Goal: Task Accomplishment & Management: Complete application form

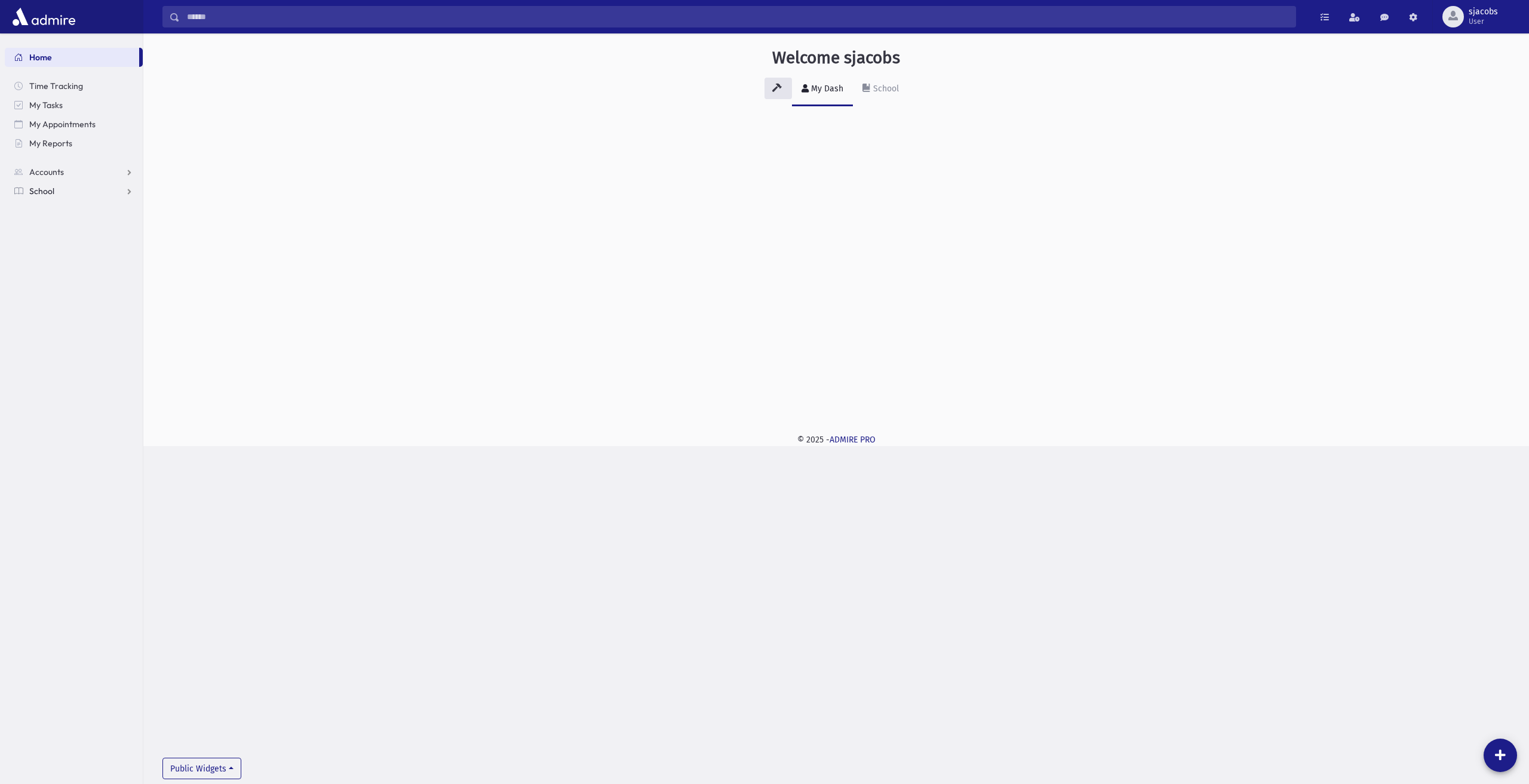
click at [109, 193] on link "School" at bounding box center [74, 190] width 138 height 19
click at [104, 227] on link "Attendance" at bounding box center [74, 229] width 138 height 19
click at [103, 242] on link "Entry" at bounding box center [74, 248] width 138 height 19
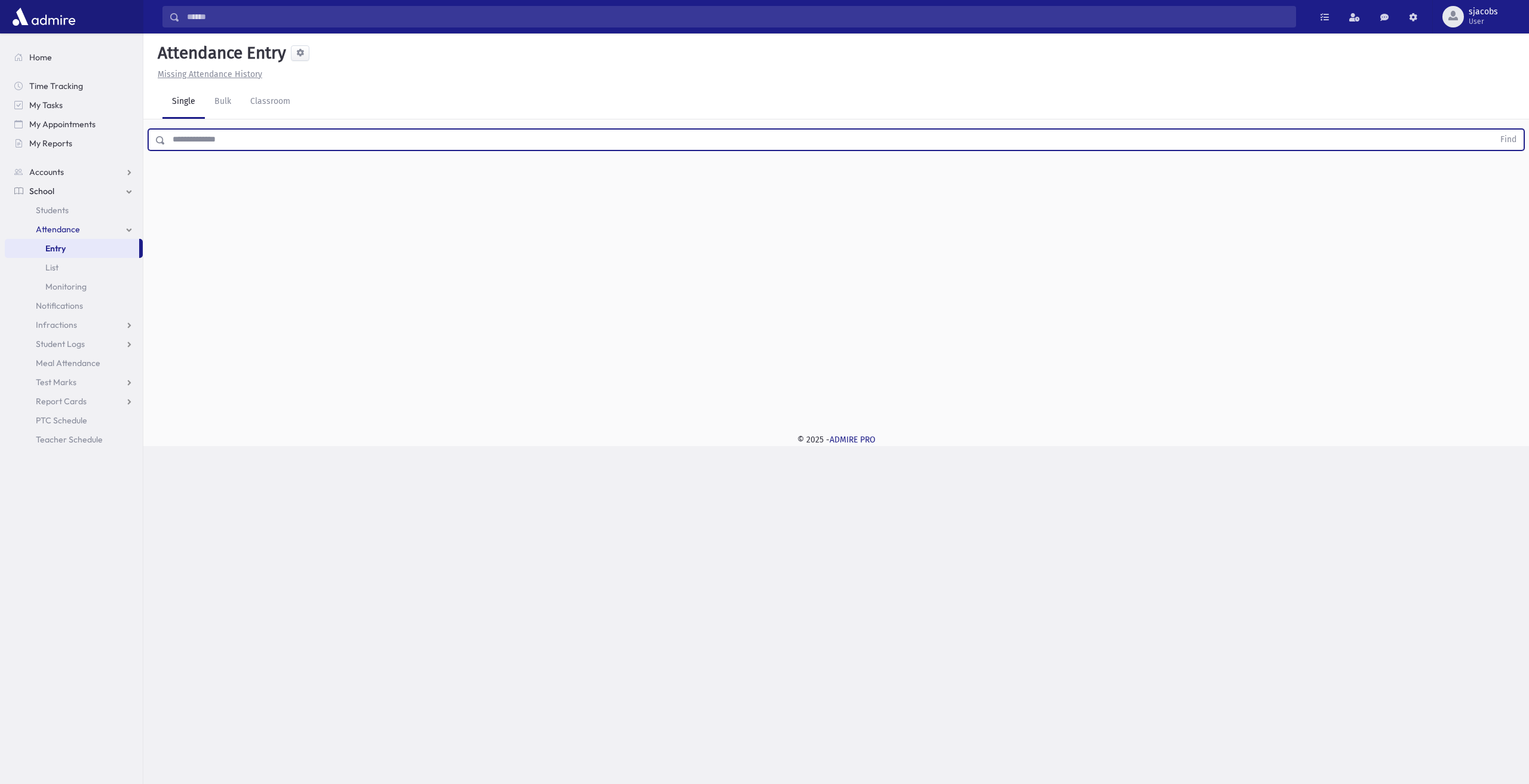
click at [270, 131] on input "text" at bounding box center [830, 140] width 1329 height 22
click at [1494, 130] on button "Find" at bounding box center [1509, 140] width 31 height 20
click at [712, 211] on span "Late" at bounding box center [716, 216] width 17 height 12
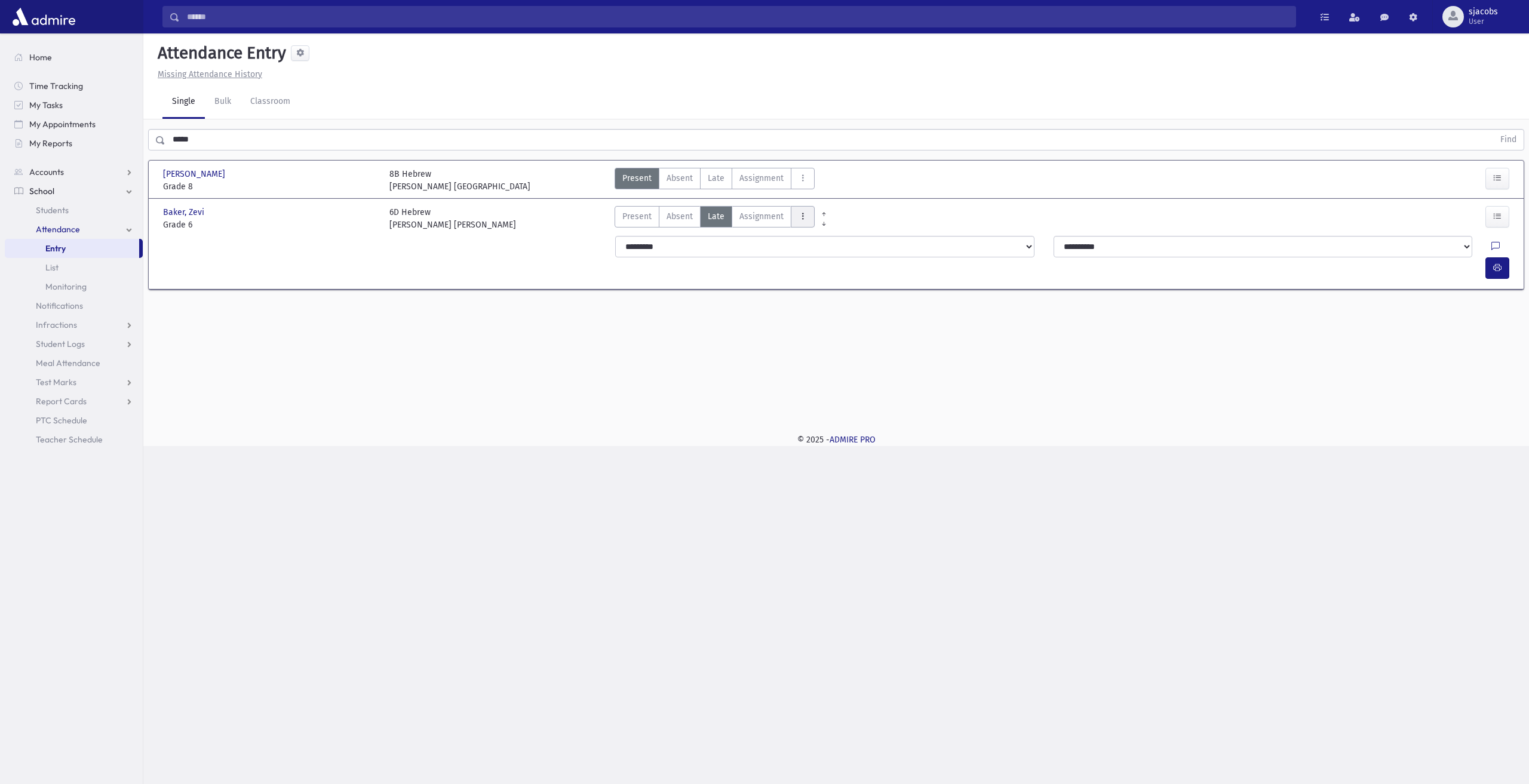
click at [798, 218] on icon "AttTypes" at bounding box center [802, 217] width 8 height 10
click at [1082, 320] on div "Attendance Entry Missing Attendance History Single Bulk Classroom ***** Find [P…" at bounding box center [836, 226] width 1386 height 386
click at [1498, 263] on icon "button" at bounding box center [1498, 268] width 8 height 10
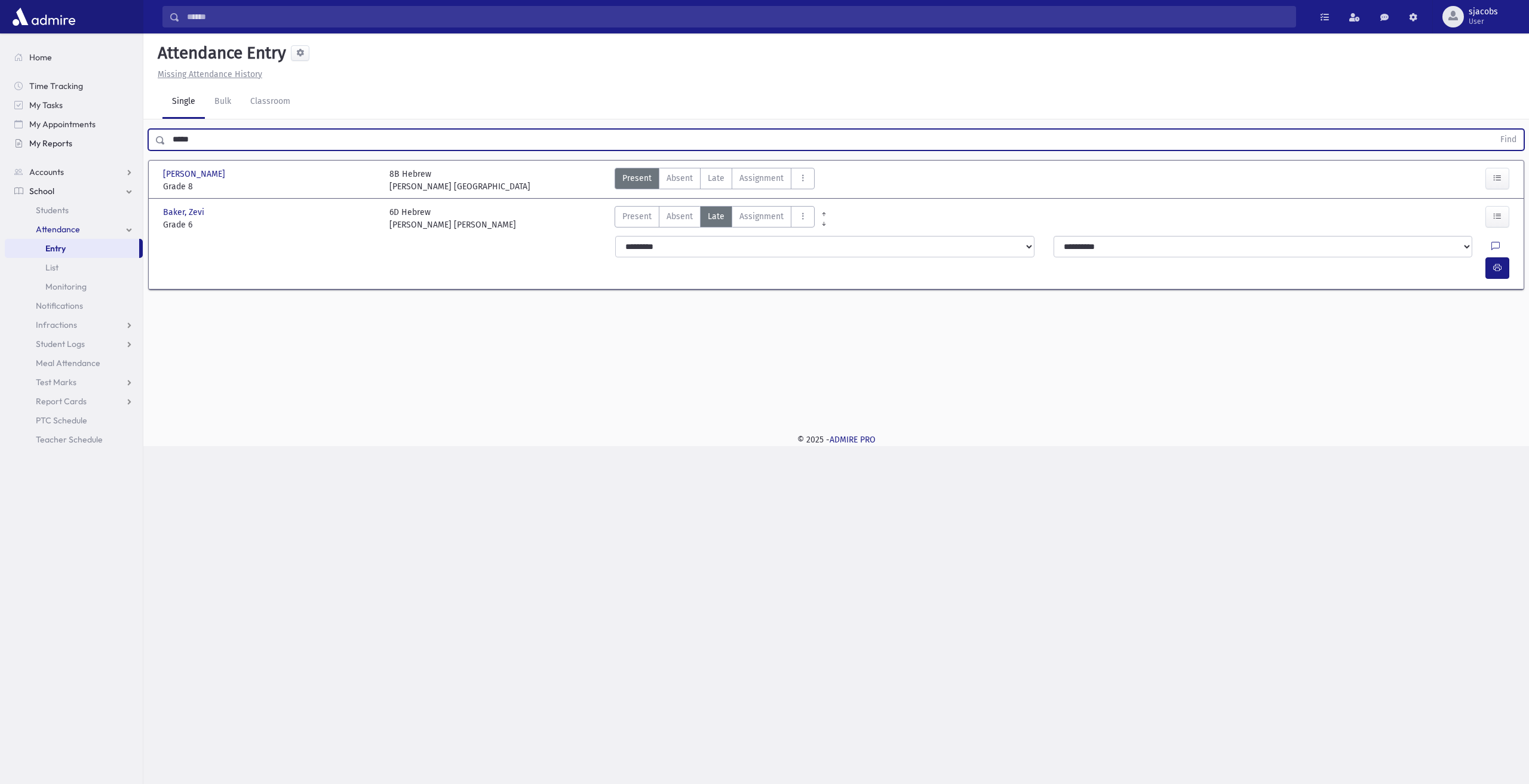
drag, startPoint x: 265, startPoint y: 141, endPoint x: 53, endPoint y: 149, distance: 212.2
click at [61, 147] on div "Search Results All Accounts" at bounding box center [764, 392] width 1529 height 784
click at [1494, 130] on button "Find" at bounding box center [1509, 140] width 31 height 20
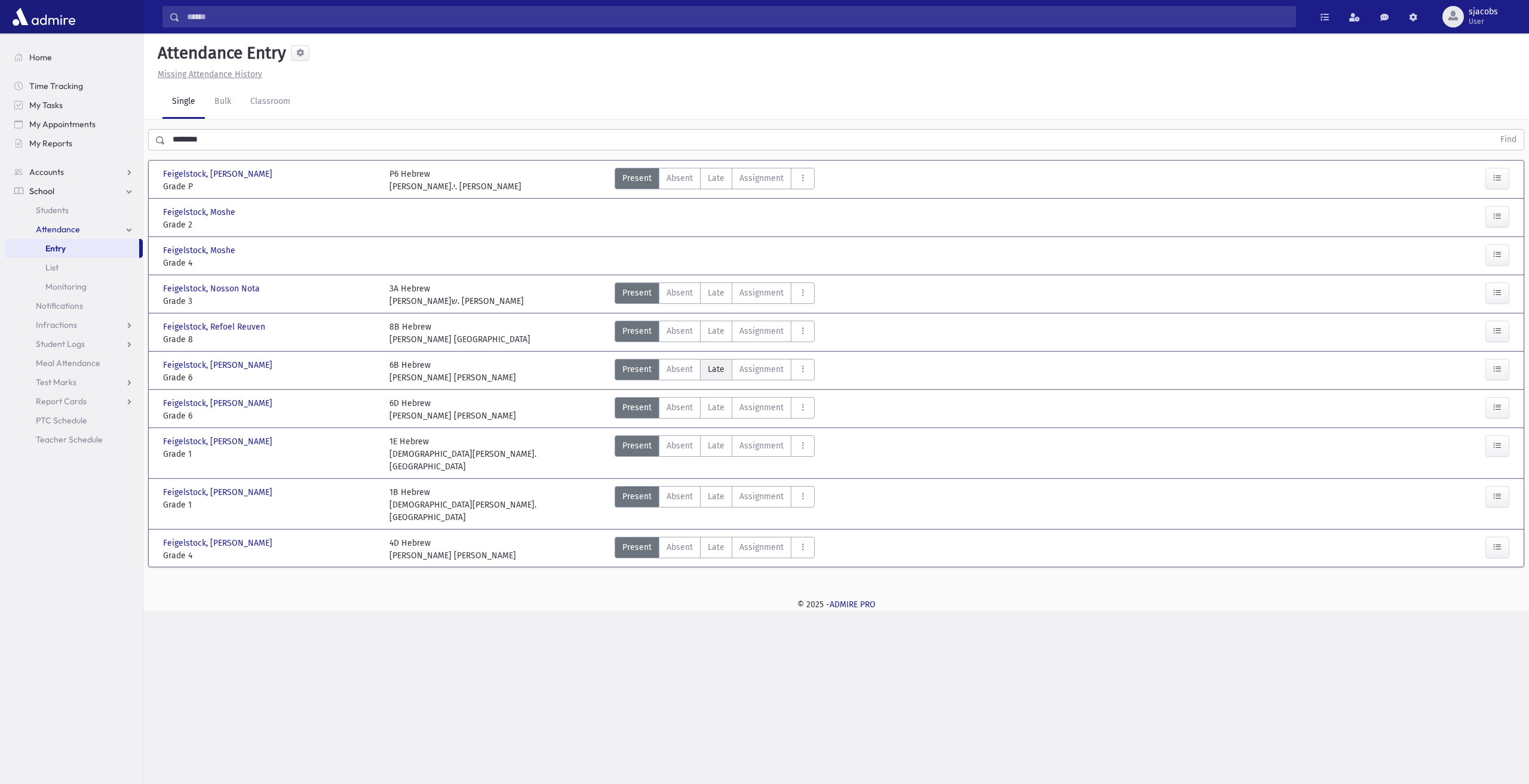
click at [721, 365] on span "Late" at bounding box center [716, 369] width 17 height 12
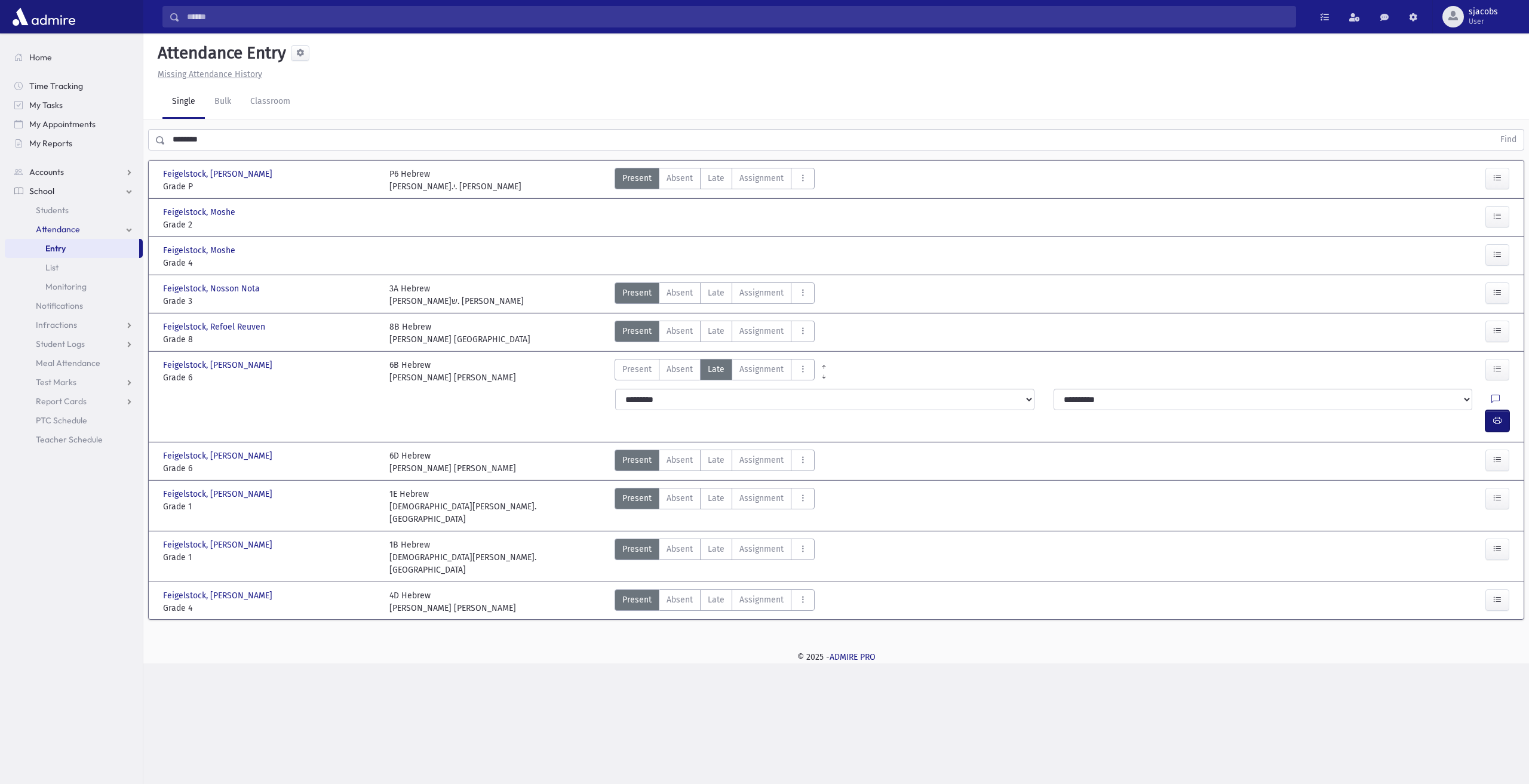
click at [1497, 415] on icon "button" at bounding box center [1498, 421] width 8 height 10
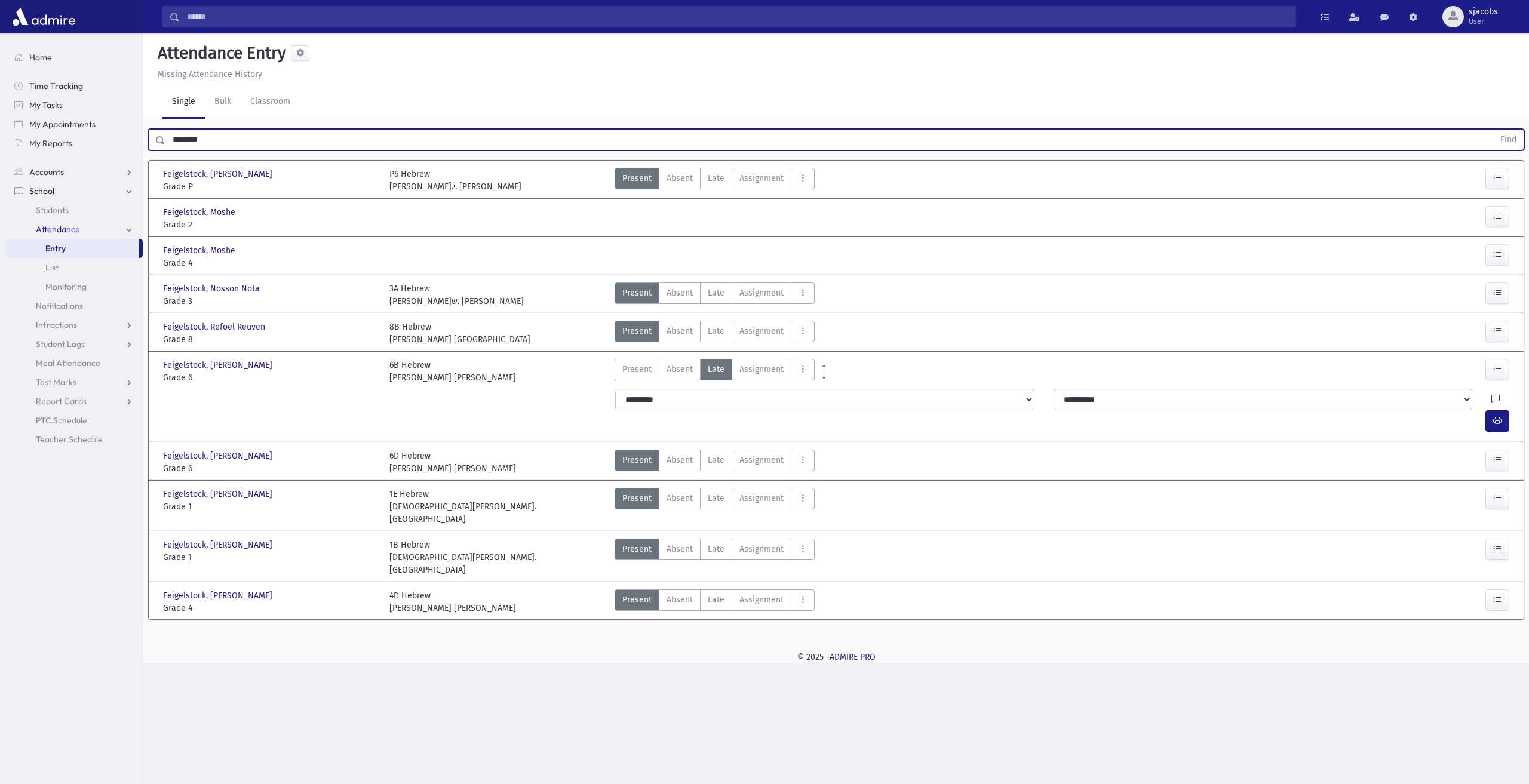
drag, startPoint x: 237, startPoint y: 140, endPoint x: -32, endPoint y: 142, distance: 269.0
click at [0, 142] on html "Search Results All Accounts Students" at bounding box center [764, 392] width 1529 height 784
click at [1494, 130] on button "Find" at bounding box center [1509, 140] width 31 height 20
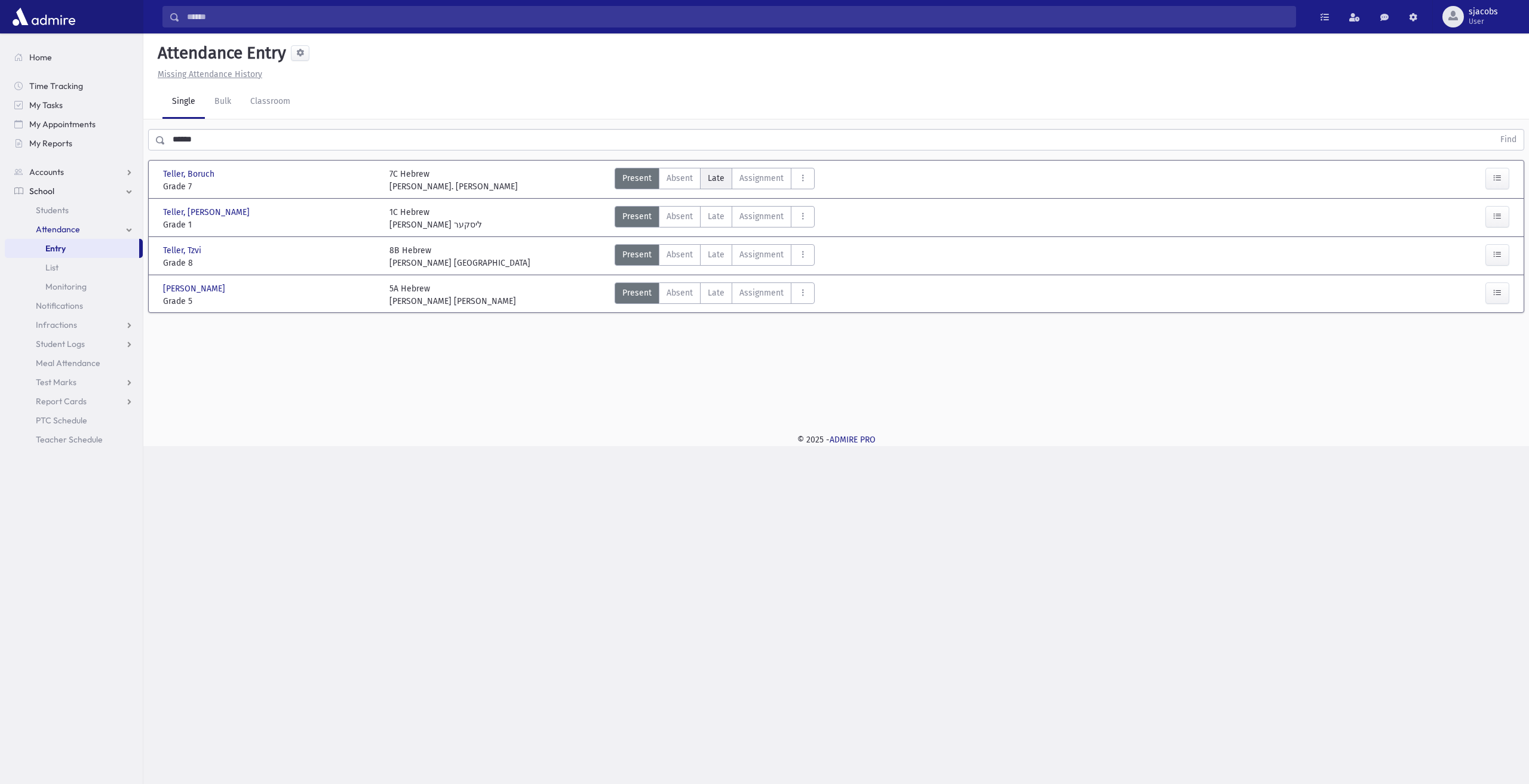
click at [719, 170] on label "Late Late" at bounding box center [716, 178] width 32 height 22
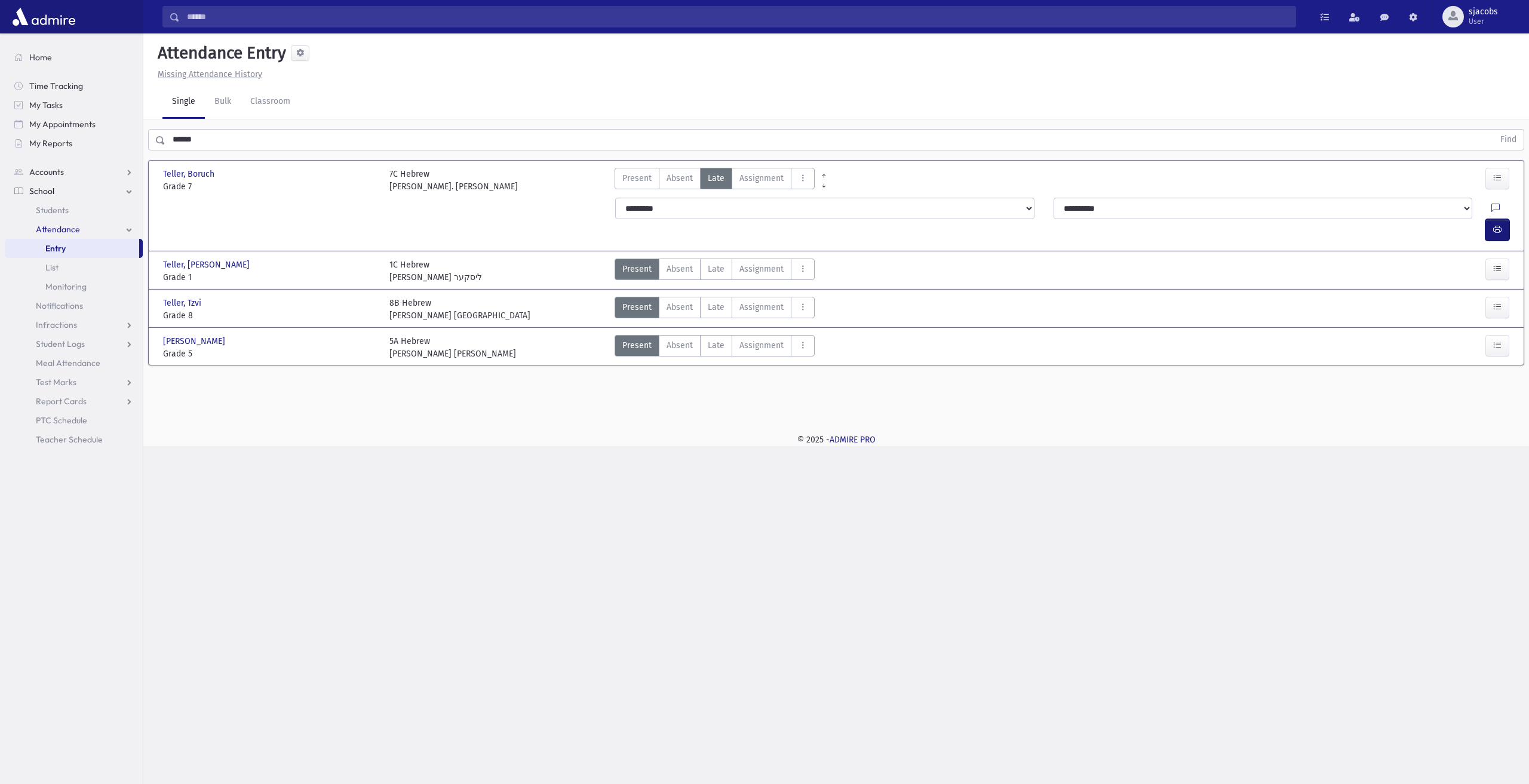
click at [1496, 224] on icon "button" at bounding box center [1498, 230] width 8 height 10
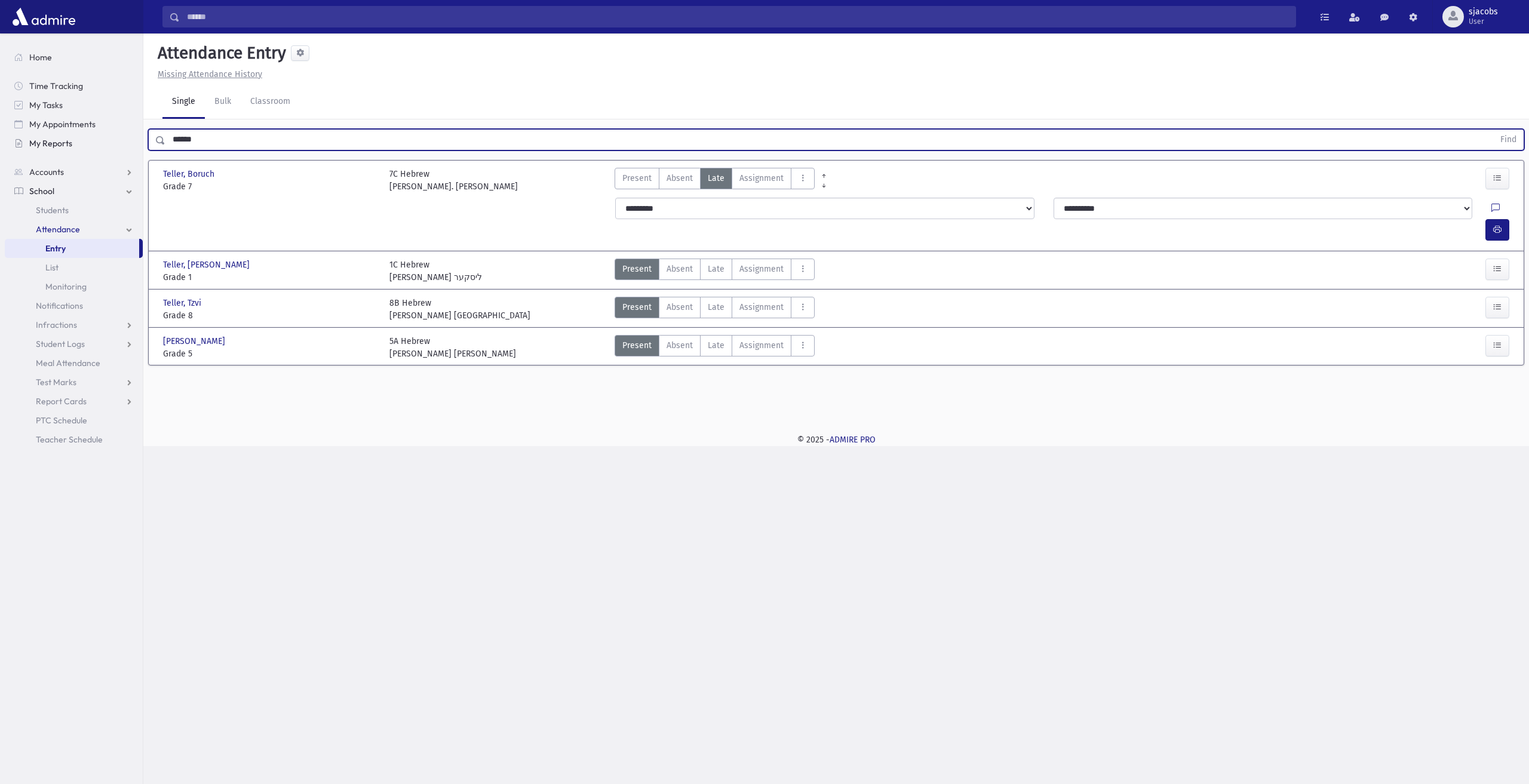
drag, startPoint x: 209, startPoint y: 146, endPoint x: 134, endPoint y: 140, distance: 75.2
click at [134, 140] on div "Search Results All Accounts" at bounding box center [764, 392] width 1529 height 784
click at [1494, 130] on button "Find" at bounding box center [1509, 140] width 31 height 20
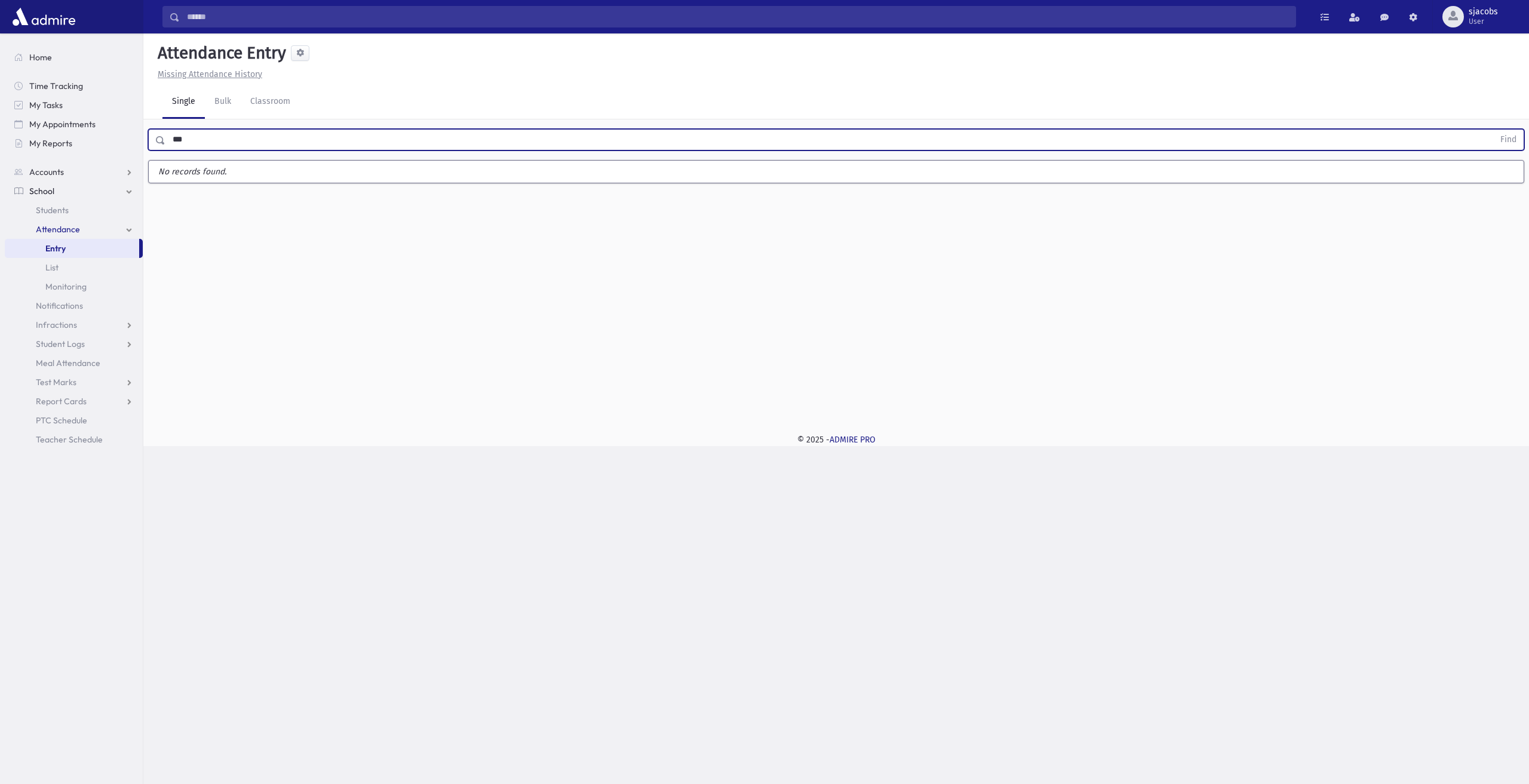
click at [1494, 130] on button "Find" at bounding box center [1509, 140] width 31 height 20
click at [720, 252] on span "Late" at bounding box center [716, 254] width 17 height 12
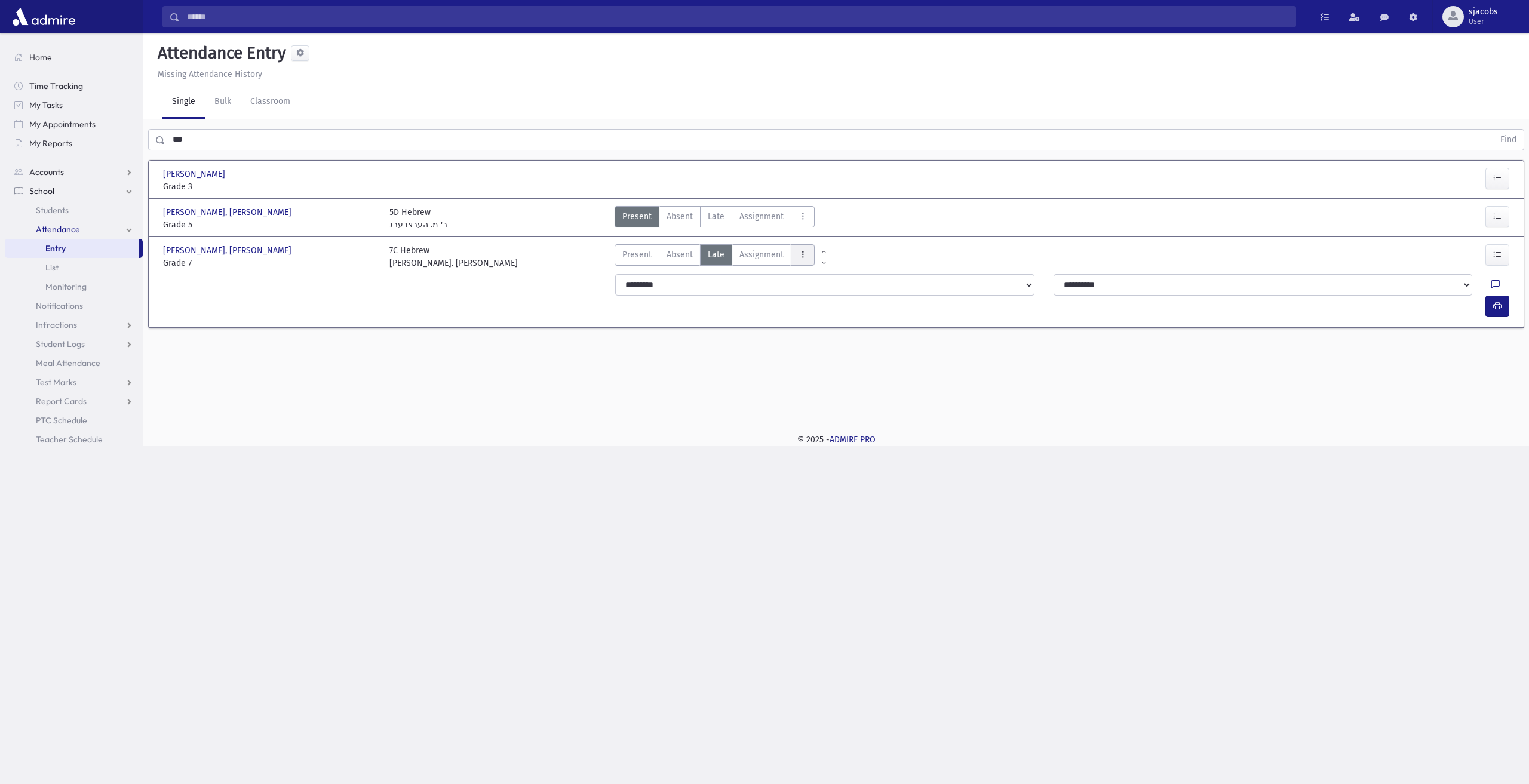
click at [798, 254] on icon "AttTypes" at bounding box center [802, 255] width 8 height 10
click at [1497, 301] on icon "button" at bounding box center [1498, 307] width 8 height 10
drag, startPoint x: 203, startPoint y: 137, endPoint x: 115, endPoint y: 137, distance: 88.0
click at [115, 137] on div "Search Results All Accounts" at bounding box center [764, 392] width 1529 height 784
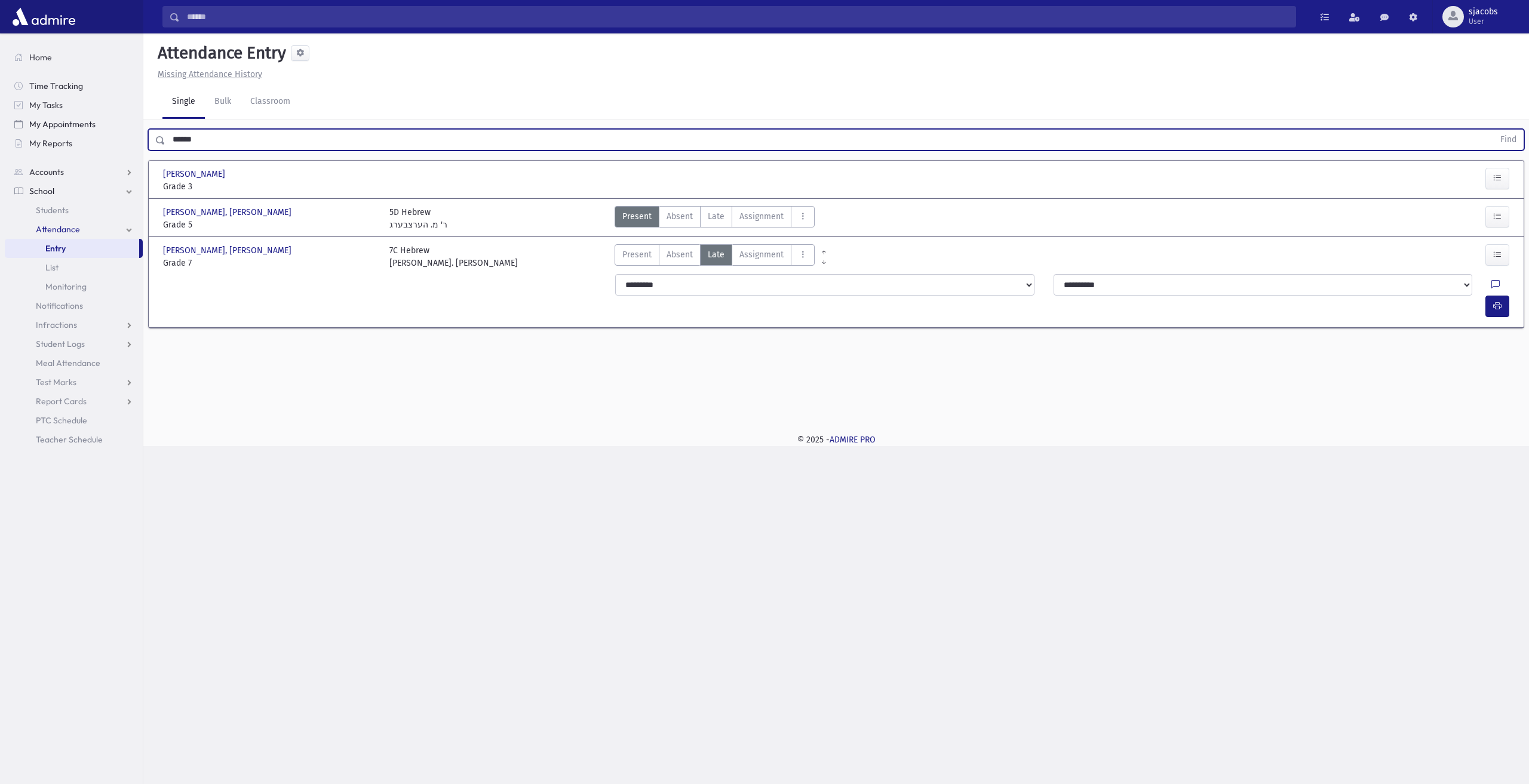
type input "******"
click at [1494, 130] on button "Find" at bounding box center [1509, 140] width 31 height 20
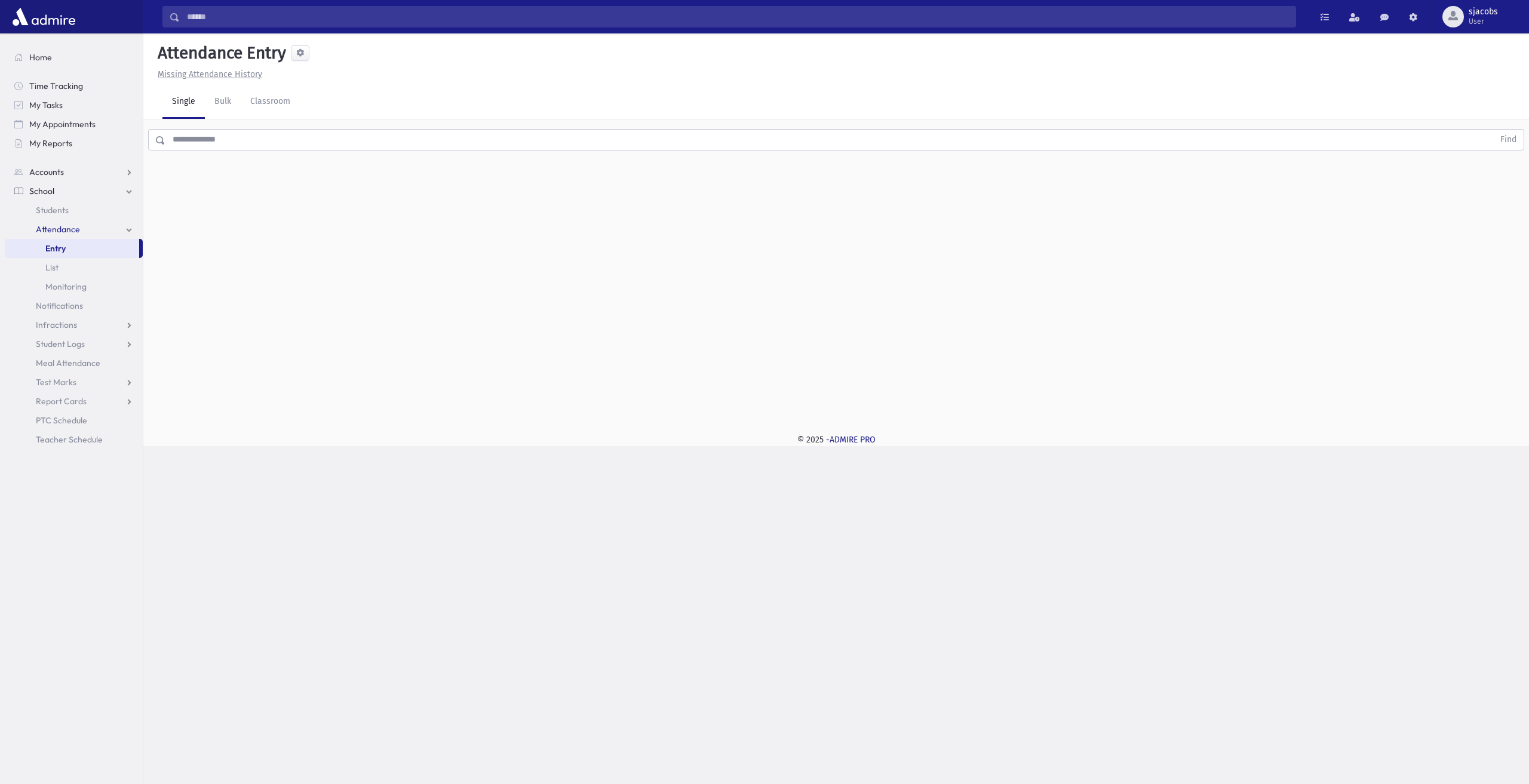
click at [196, 127] on div "Find" at bounding box center [836, 137] width 1386 height 36
click at [205, 136] on input "text" at bounding box center [830, 140] width 1329 height 22
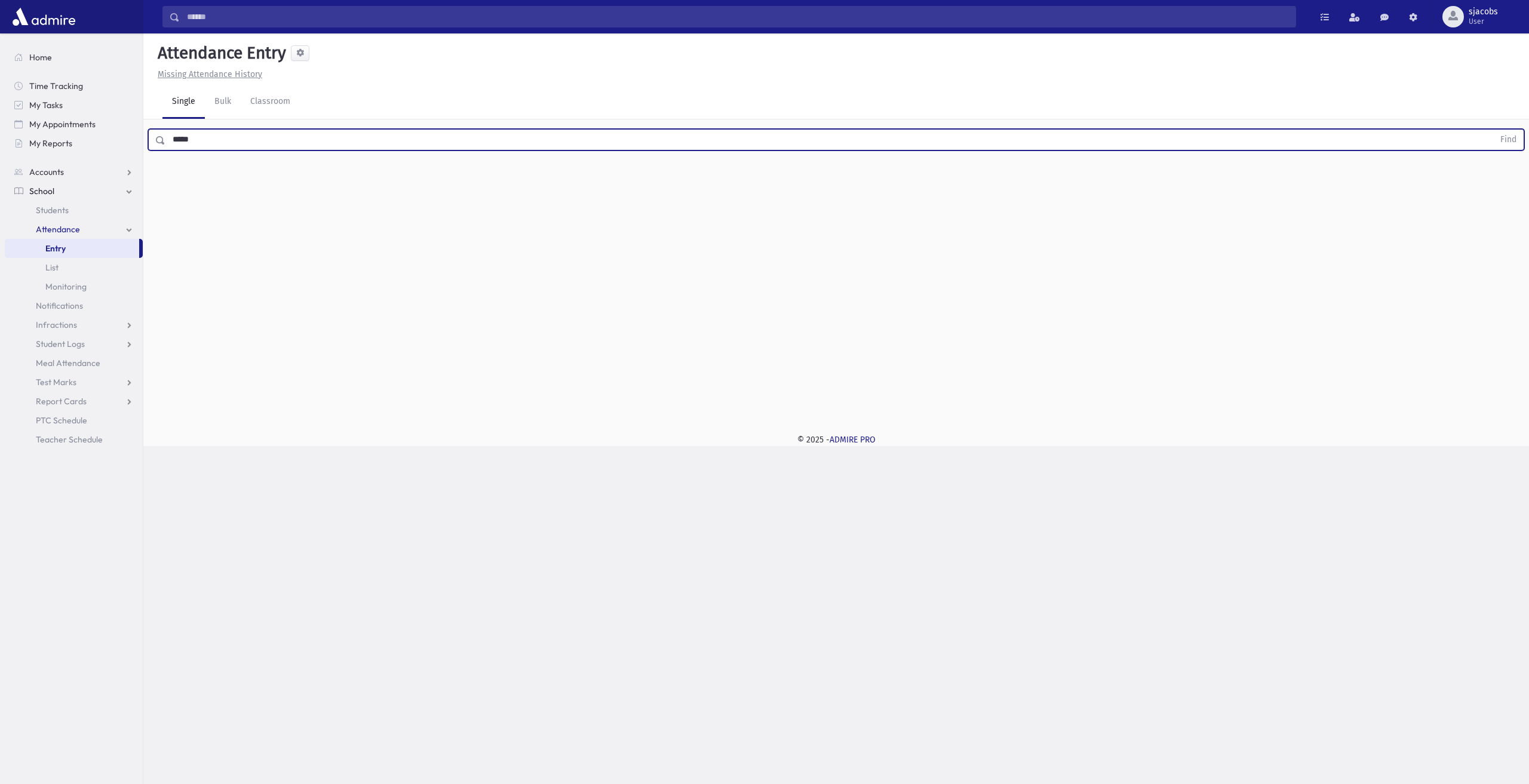
type input "*****"
click at [1494, 130] on button "Find" at bounding box center [1509, 140] width 31 height 20
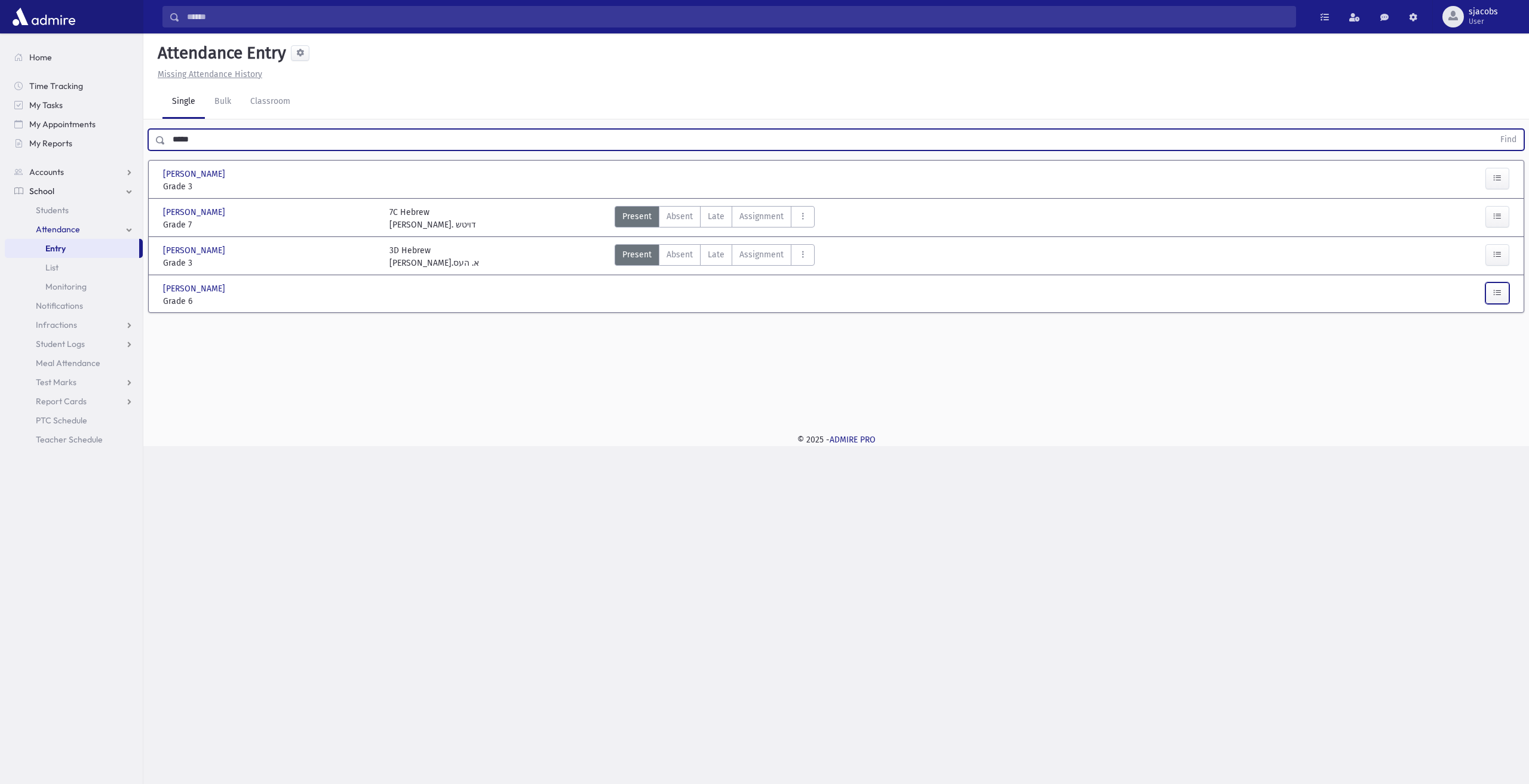
click at [1500, 288] on icon "button" at bounding box center [1498, 293] width 8 height 10
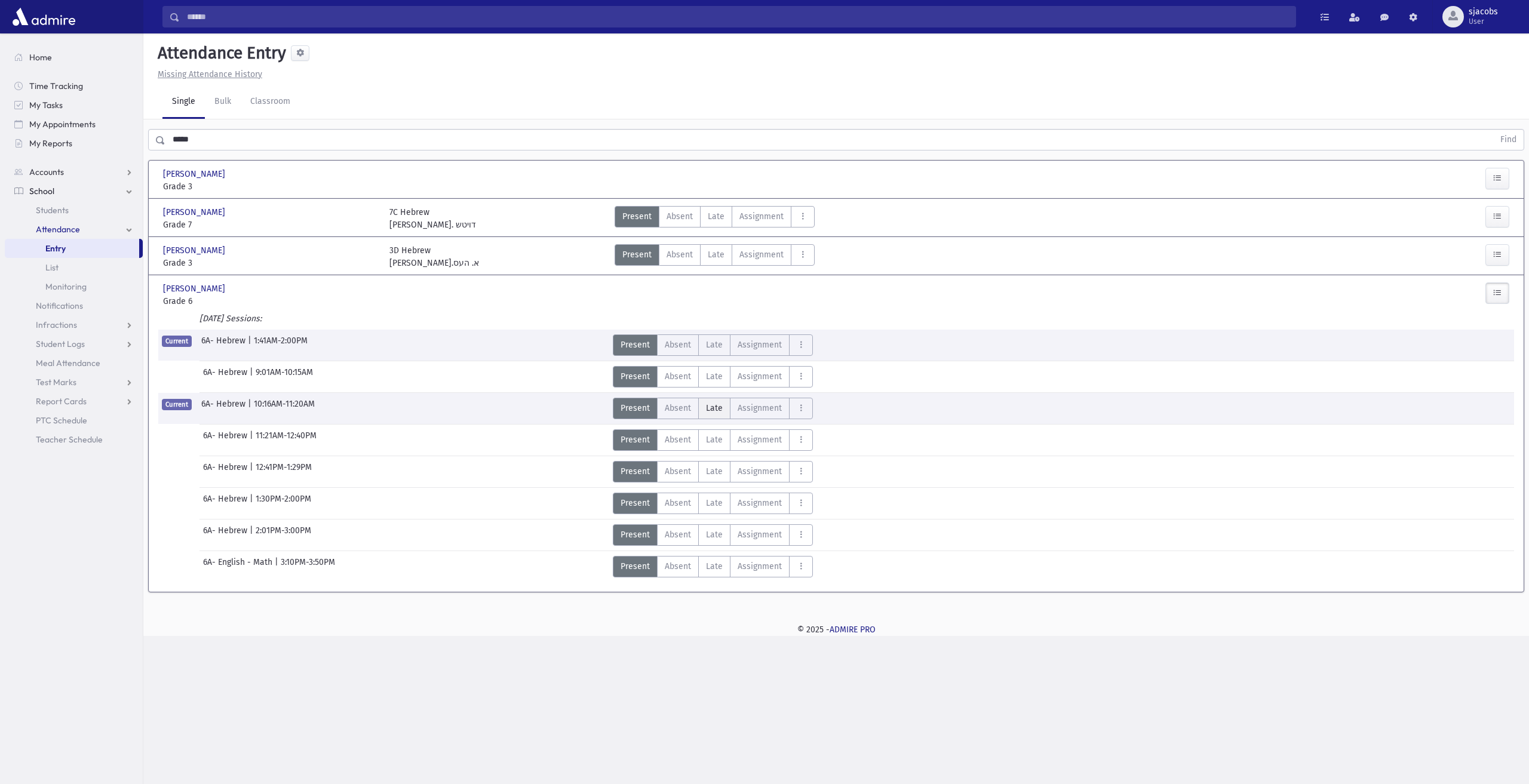
click at [714, 413] on label "[PERSON_NAME]" at bounding box center [714, 408] width 32 height 22
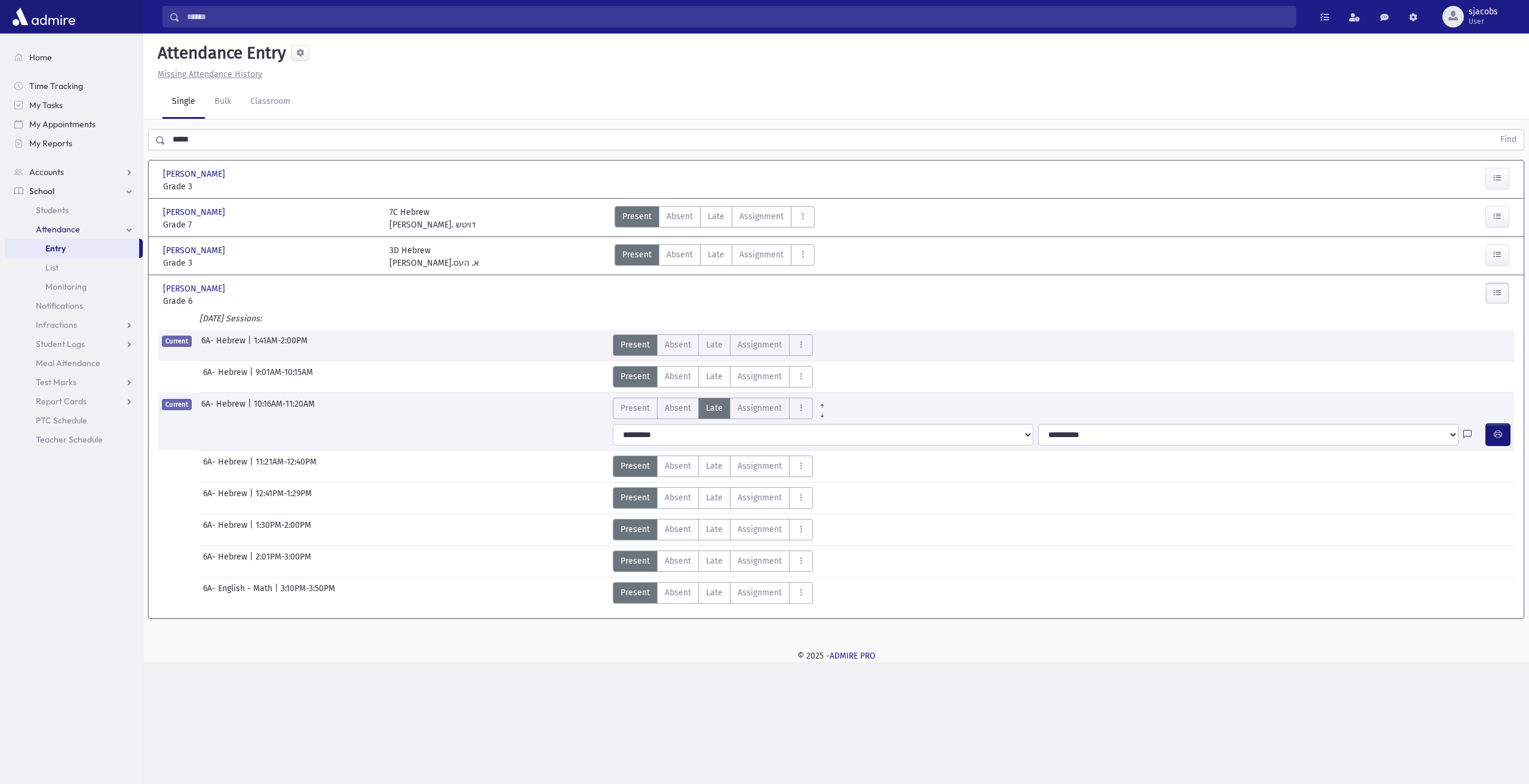
click at [1500, 436] on icon "button" at bounding box center [1498, 434] width 8 height 10
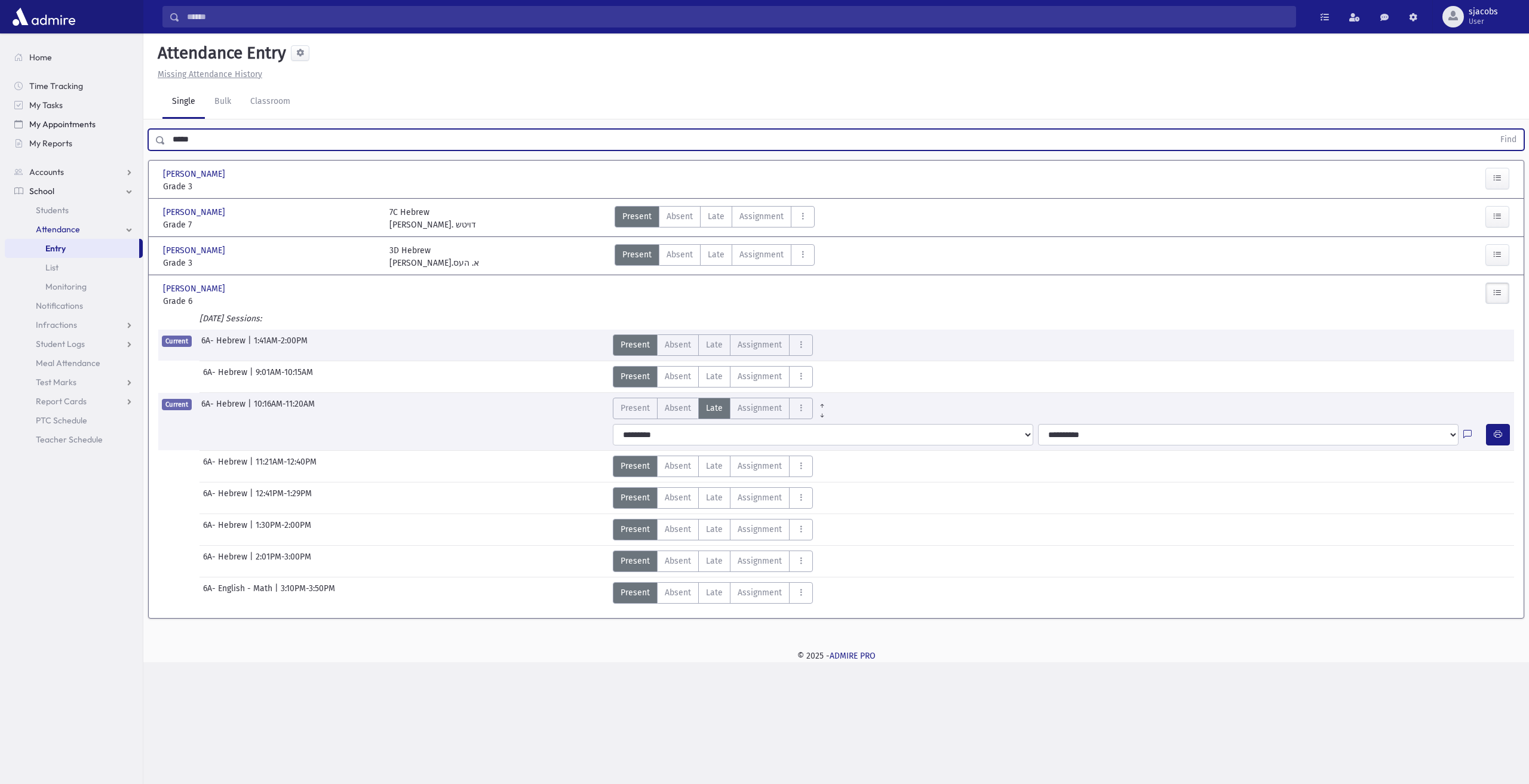
drag, startPoint x: 235, startPoint y: 136, endPoint x: 102, endPoint y: 130, distance: 133.1
click at [110, 135] on div "Search Results All Accounts" at bounding box center [764, 392] width 1529 height 784
type input "******"
click at [1494, 130] on button "Find" at bounding box center [1509, 140] width 31 height 20
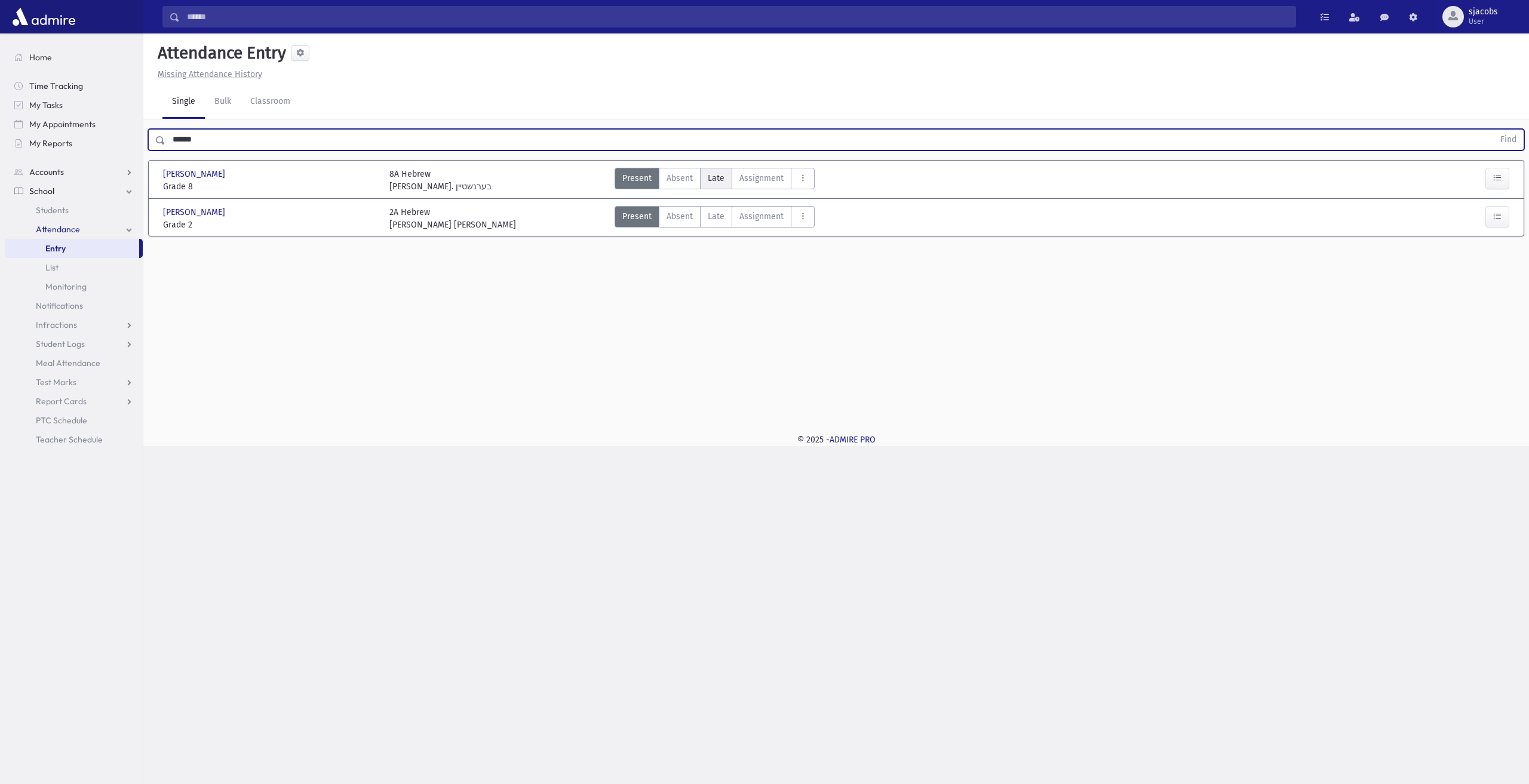
click at [711, 181] on span "Late" at bounding box center [716, 178] width 17 height 12
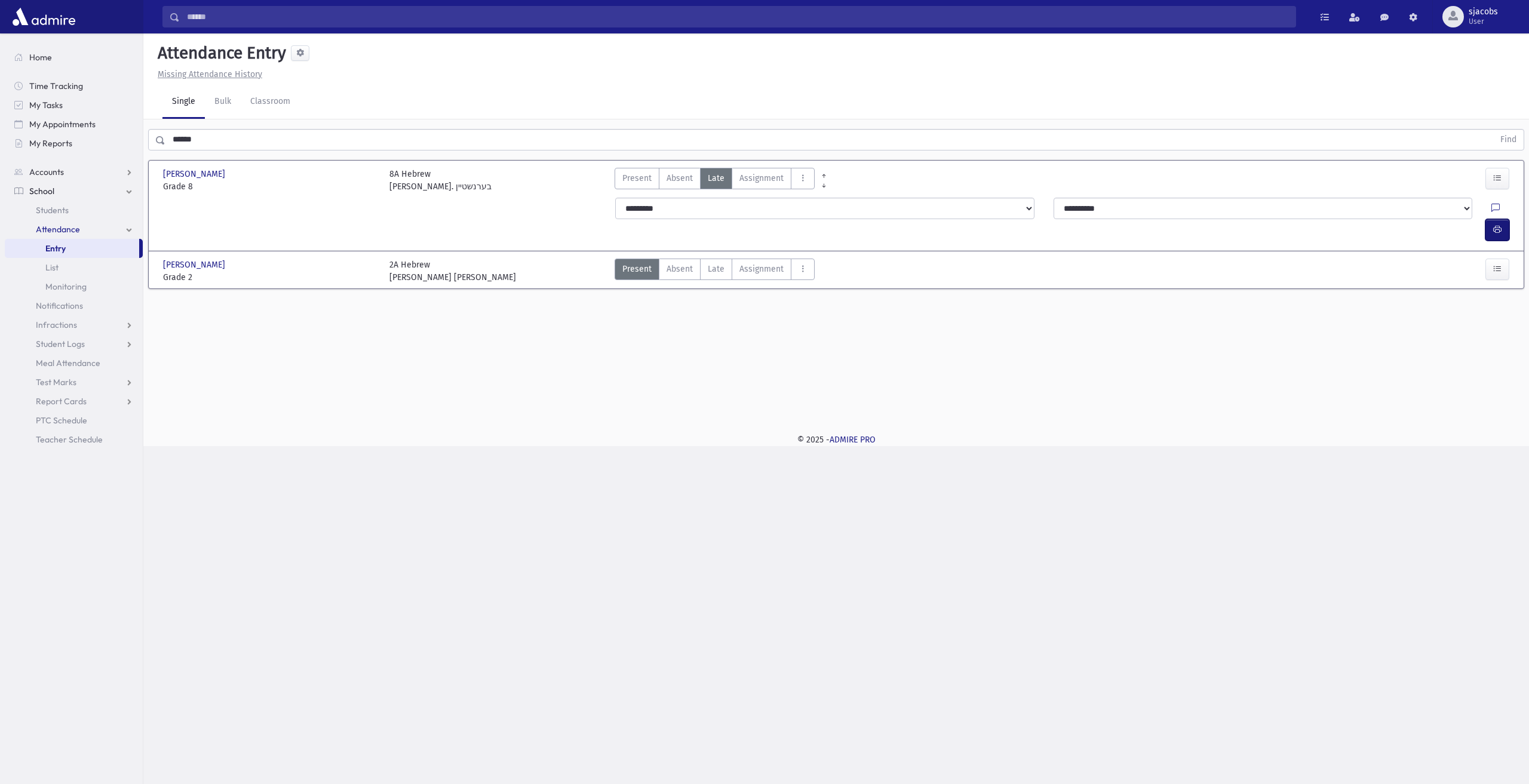
click at [1503, 219] on button "button" at bounding box center [1498, 230] width 24 height 22
